Goal: Find specific page/section: Find specific page/section

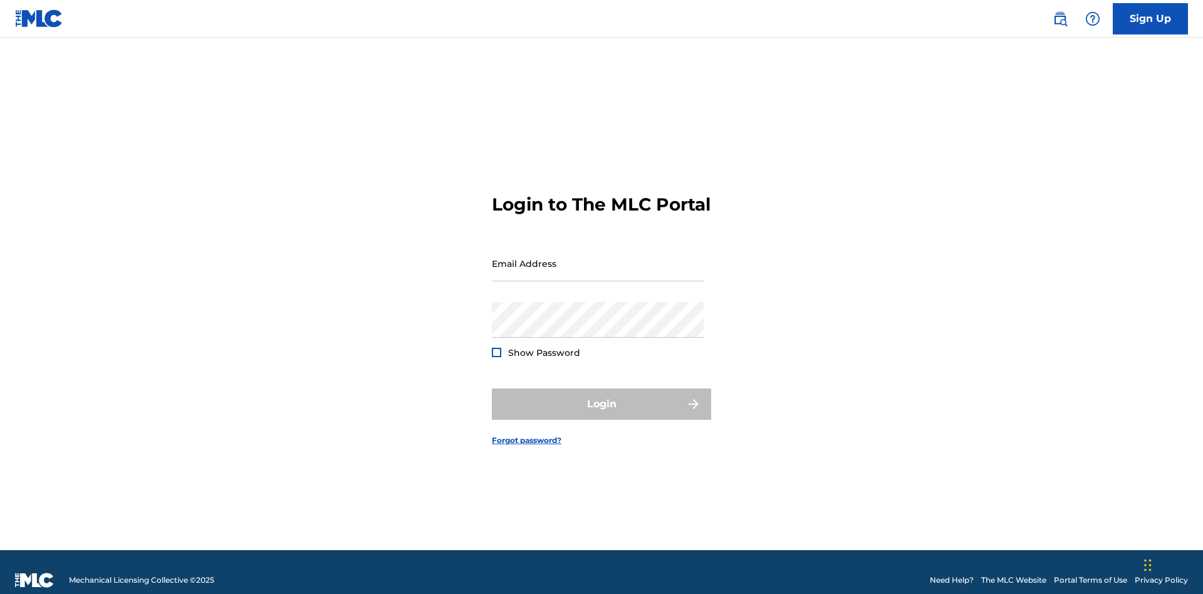
scroll to position [16, 0]
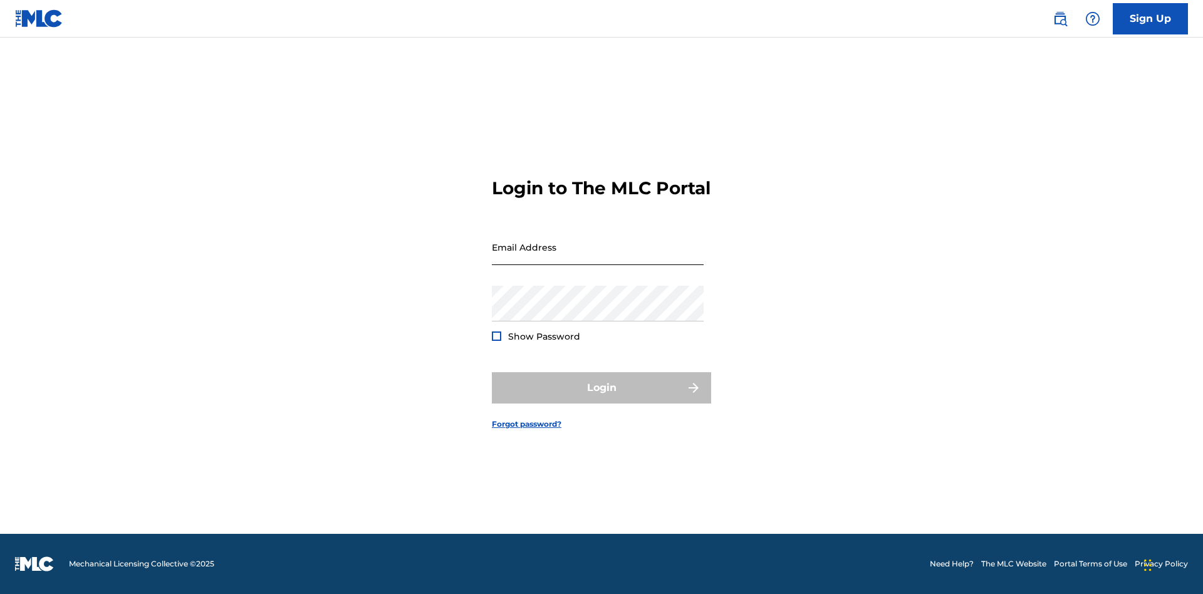
click at [598, 258] on input "Email Address" at bounding box center [598, 247] width 212 height 36
type input "[EMAIL_ADDRESS][DOMAIN_NAME]"
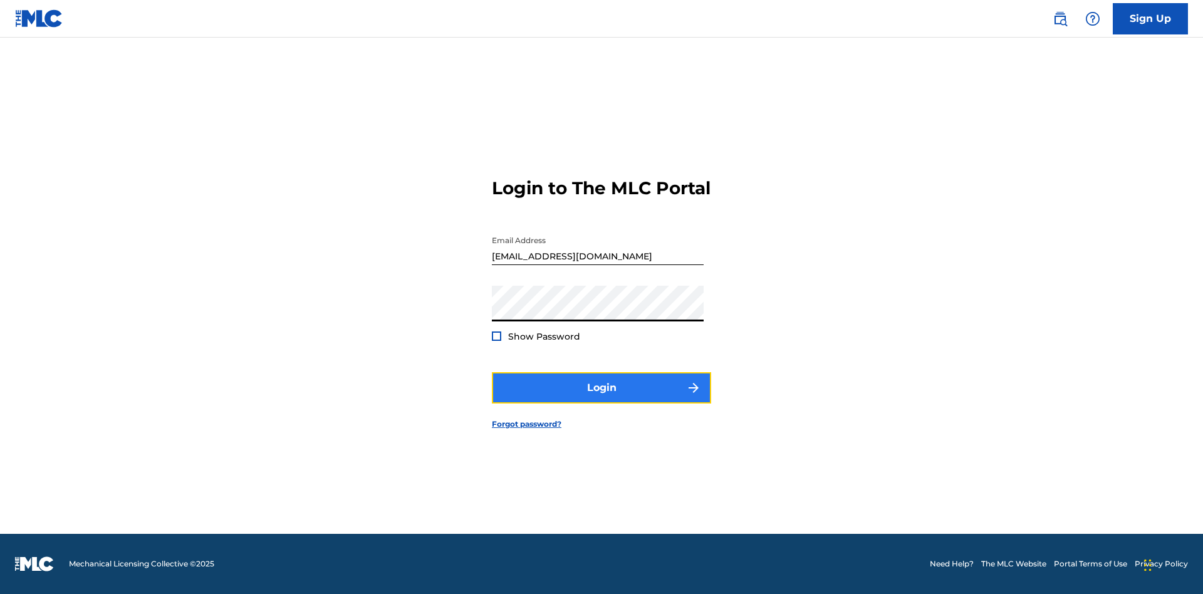
click at [602, 399] on button "Login" at bounding box center [601, 387] width 219 height 31
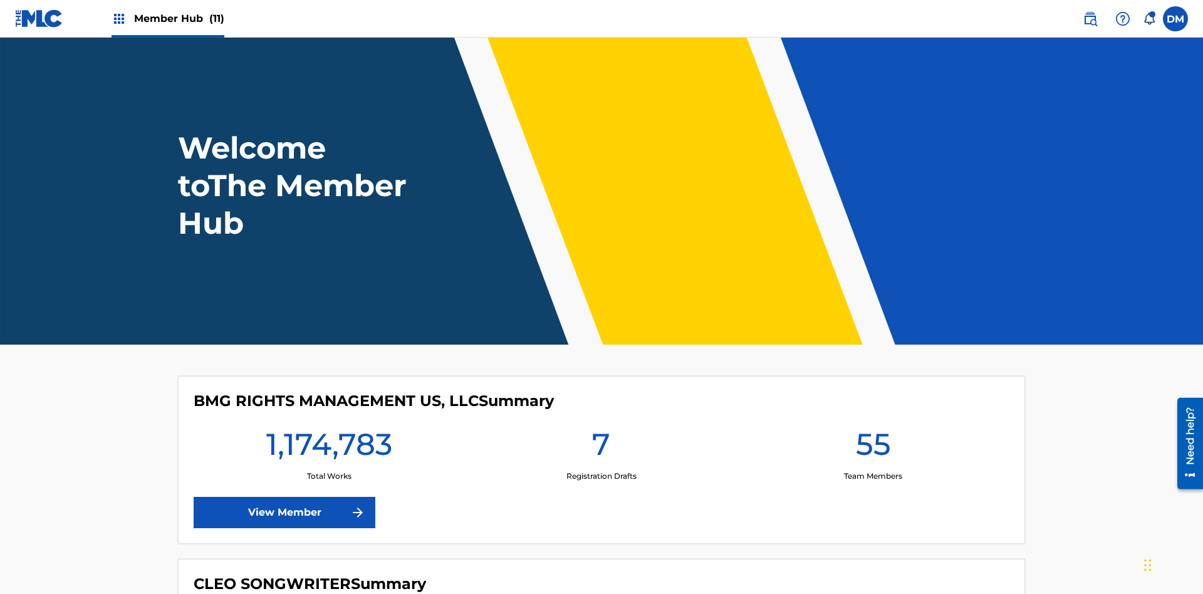
click at [179, 18] on span "Member Hub (11)" at bounding box center [179, 18] width 90 height 14
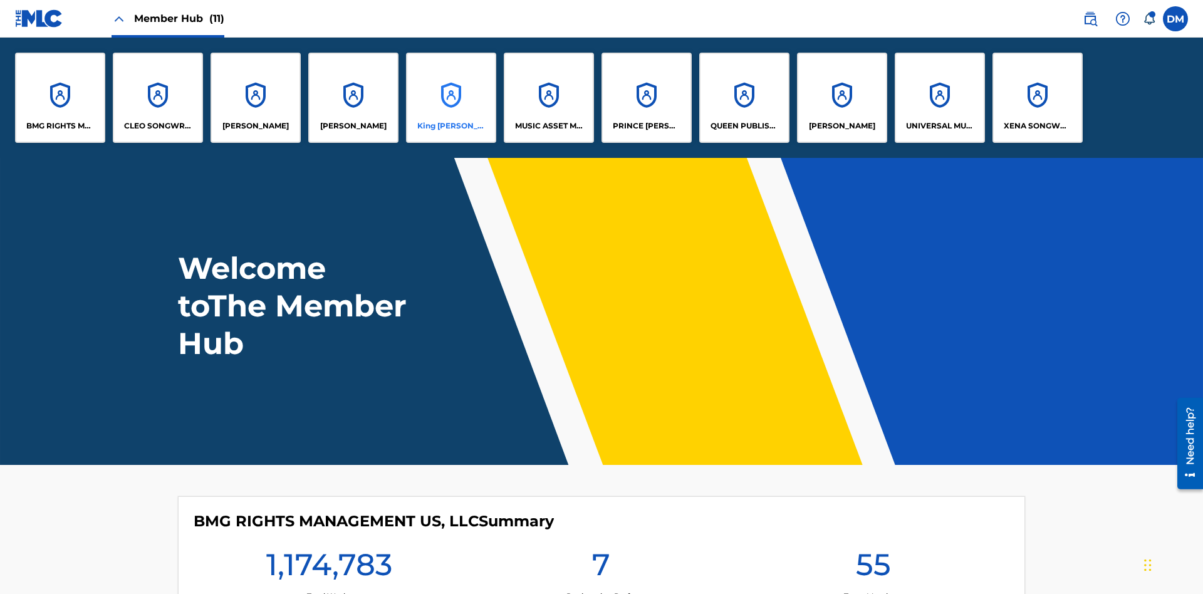
click at [451, 126] on p "King McTesterson" at bounding box center [451, 125] width 68 height 11
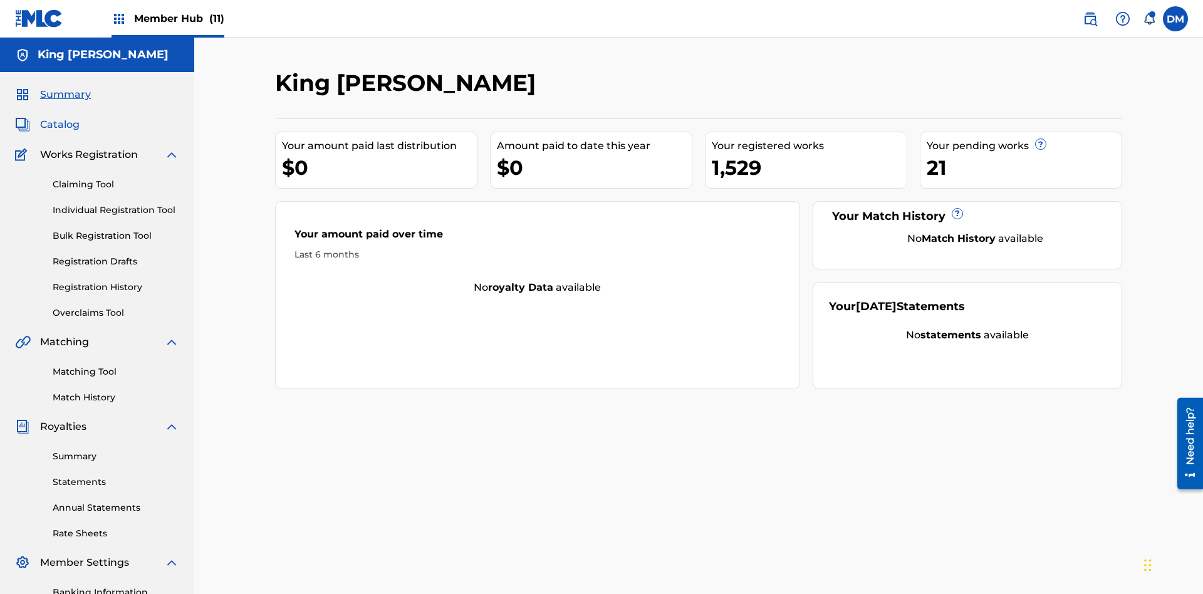
click at [60, 117] on span "Catalog" at bounding box center [59, 124] width 39 height 15
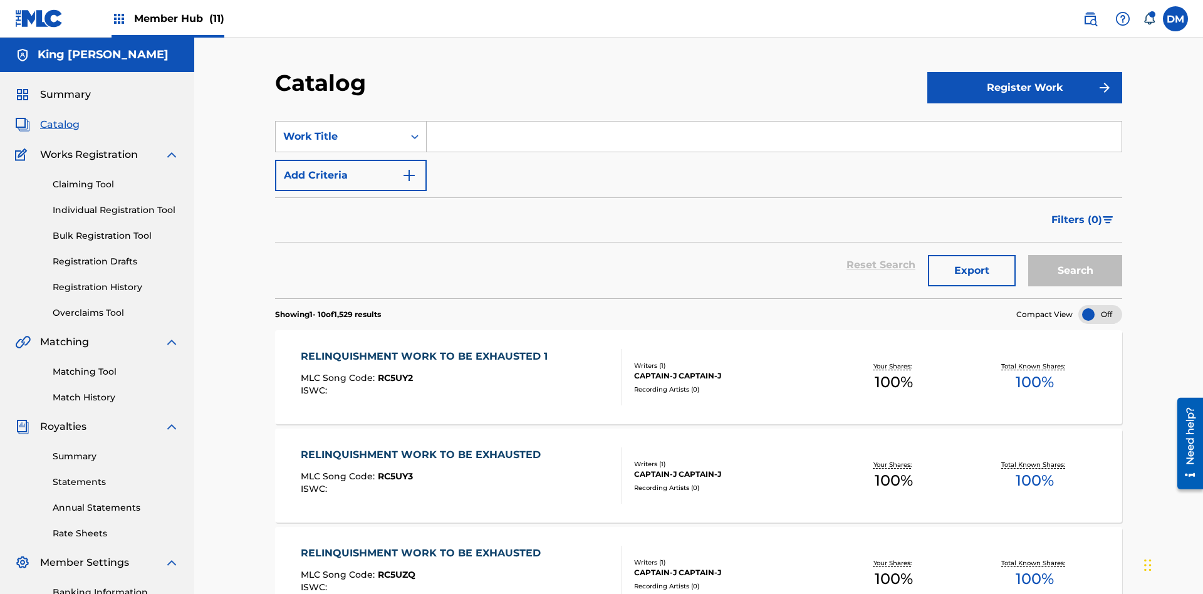
scroll to position [230, 0]
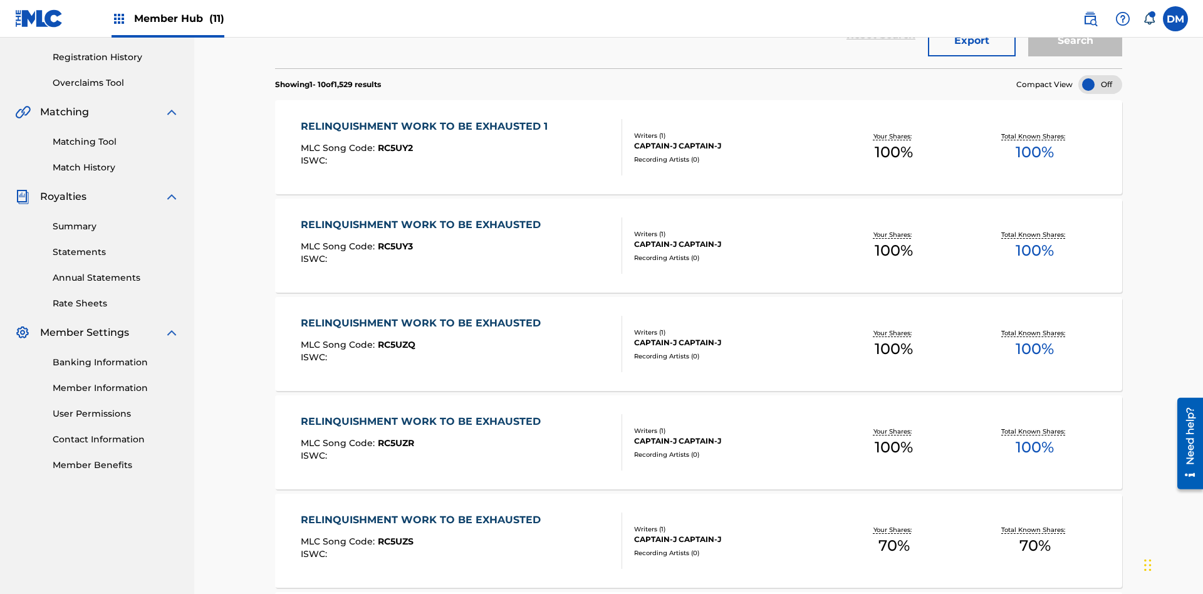
click at [1101, 85] on div at bounding box center [1101, 84] width 44 height 19
